Goal: Navigation & Orientation: Find specific page/section

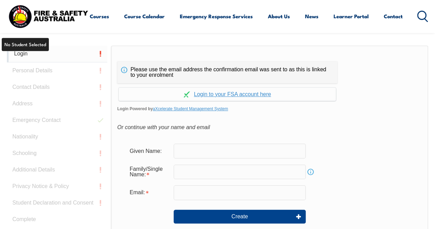
click at [24, 53] on link "Login" at bounding box center [57, 53] width 100 height 17
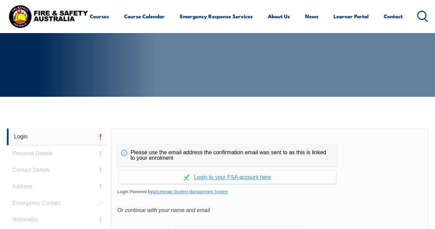
scroll to position [71, 0]
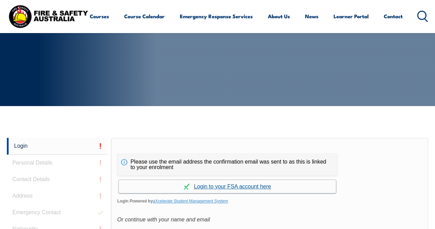
click at [207, 185] on link "Continue with aXcelerate" at bounding box center [227, 186] width 217 height 13
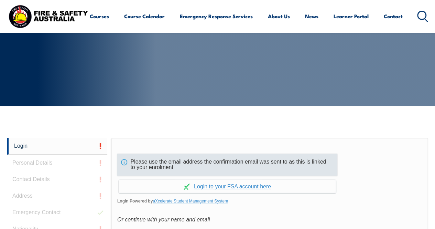
click at [241, 185] on link "Continue with aXcelerate" at bounding box center [227, 186] width 217 height 13
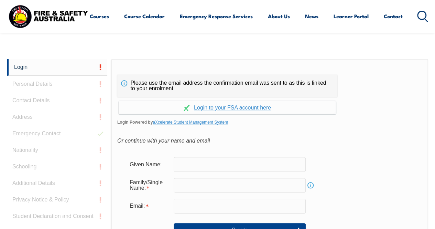
scroll to position [105, 0]
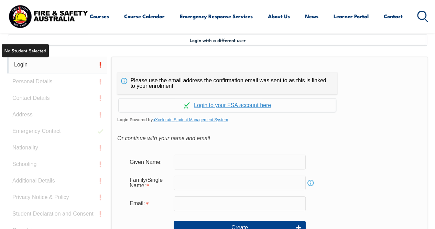
click at [28, 61] on link "Login" at bounding box center [57, 64] width 100 height 17
click at [24, 64] on link "Login" at bounding box center [57, 64] width 100 height 17
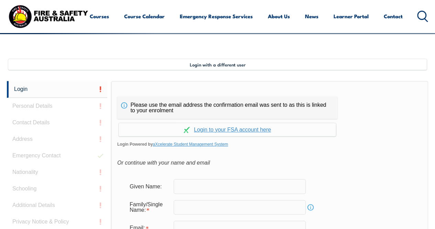
scroll to position [132, 0]
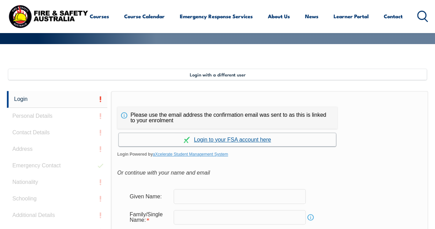
click at [219, 135] on link "Continue with aXcelerate" at bounding box center [227, 139] width 217 height 13
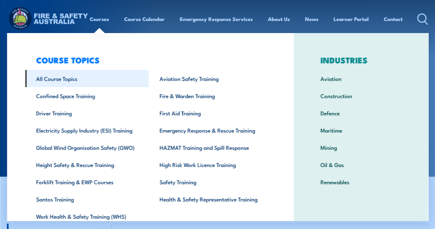
click at [66, 83] on link "All Course Topics" at bounding box center [87, 78] width 124 height 17
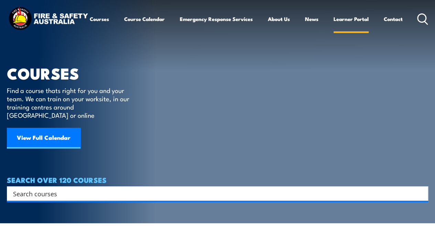
click at [334, 27] on link "Learner Portal" at bounding box center [351, 19] width 35 height 17
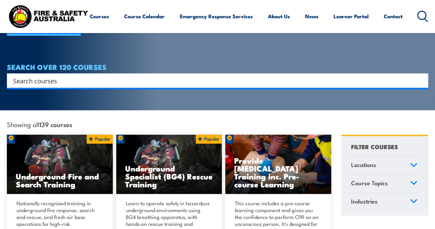
scroll to position [104, 0]
